Goal: Information Seeking & Learning: Learn about a topic

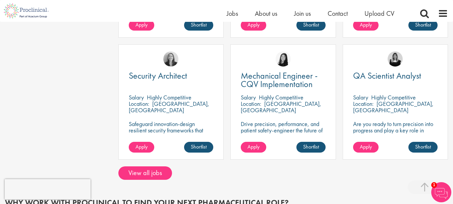
scroll to position [503, 0]
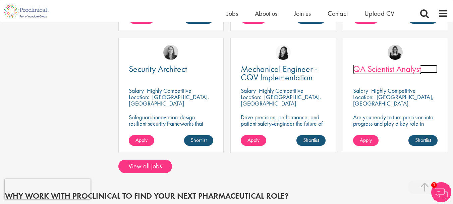
click at [395, 68] on span "QA Scientist Analyst" at bounding box center [387, 68] width 68 height 11
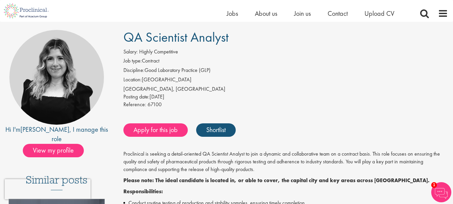
scroll to position [34, 0]
